Goal: Task Accomplishment & Management: Manage account settings

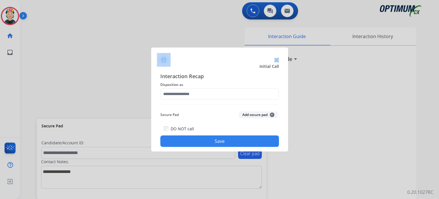
click at [275, 60] on div at bounding box center [219, 57] width 137 height 20
click at [275, 60] on img at bounding box center [277, 60] width 5 height 5
click at [275, 60] on h3 "Interaction Guide" at bounding box center [270, 59] width 43 height 8
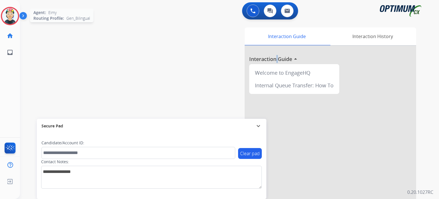
click at [5, 17] on img at bounding box center [10, 16] width 16 height 16
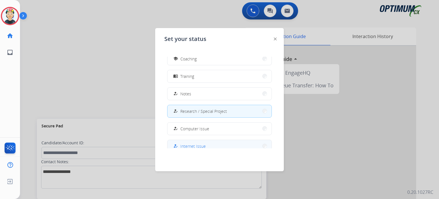
scroll to position [142, 0]
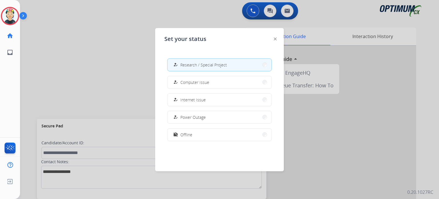
drag, startPoint x: 192, startPoint y: 137, endPoint x: 176, endPoint y: 134, distance: 16.0
click at [192, 137] on button "work_off Offline" at bounding box center [220, 134] width 104 height 12
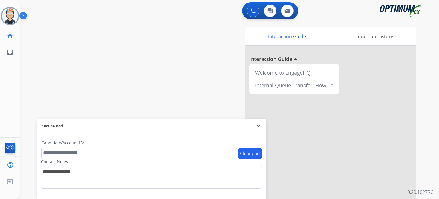
click at [149, 90] on div "swap_horiz Break voice bridge close_fullscreen Connect 3-Way Call merge_type Se…" at bounding box center [223, 140] width 406 height 239
click at [259, 125] on mat-icon "expand_more" at bounding box center [258, 125] width 7 height 7
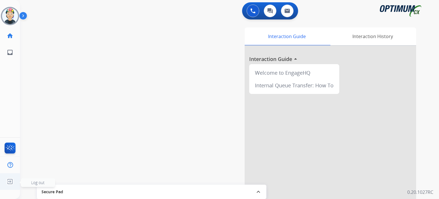
click at [9, 178] on img at bounding box center [10, 181] width 10 height 11
click at [34, 180] on span "Log out" at bounding box center [37, 182] width 13 height 5
